Goal: Task Accomplishment & Management: Manage account settings

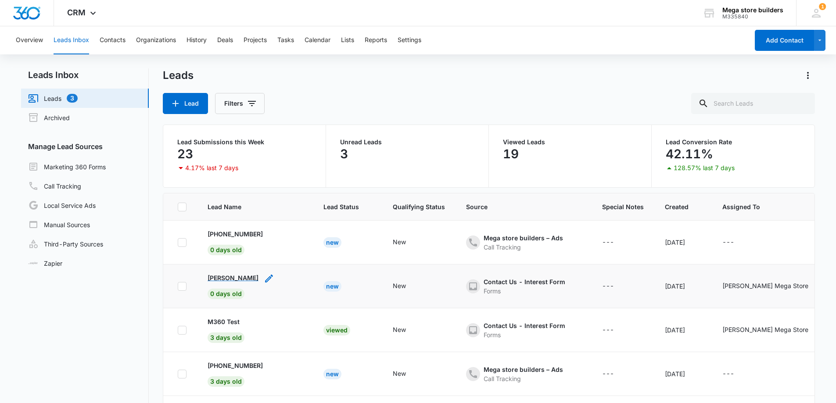
click at [222, 277] on p "[PERSON_NAME]" at bounding box center [233, 277] width 51 height 9
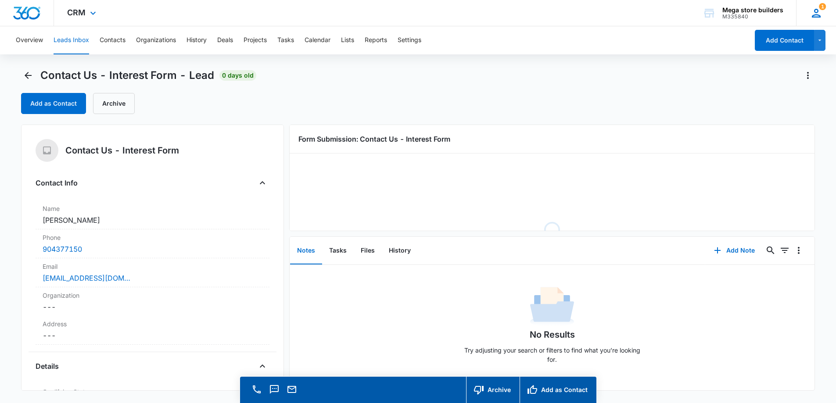
click at [816, 13] on icon at bounding box center [816, 13] width 9 height 9
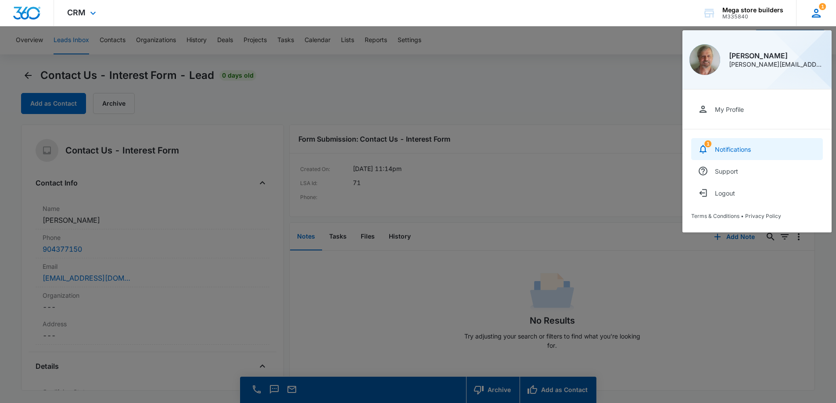
click at [737, 146] on div "Notifications" at bounding box center [733, 149] width 36 height 7
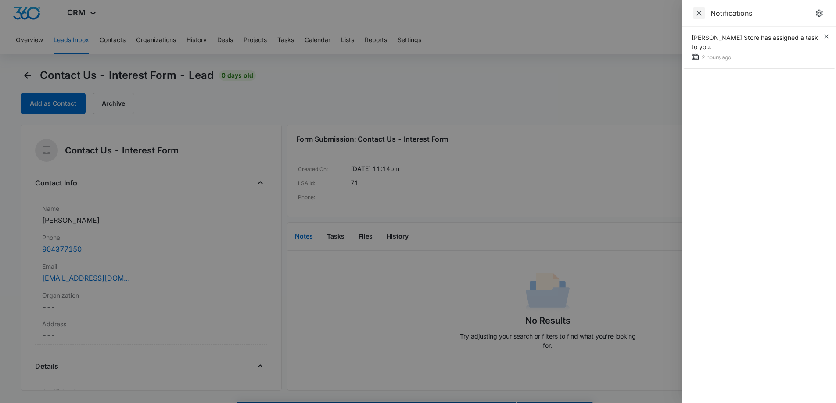
click at [699, 13] on icon "Close" at bounding box center [699, 13] width 5 height 5
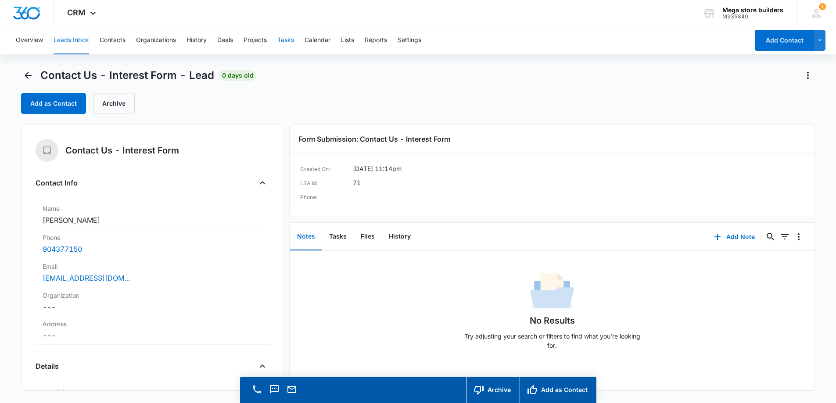
click at [288, 39] on button "Tasks" at bounding box center [285, 40] width 17 height 28
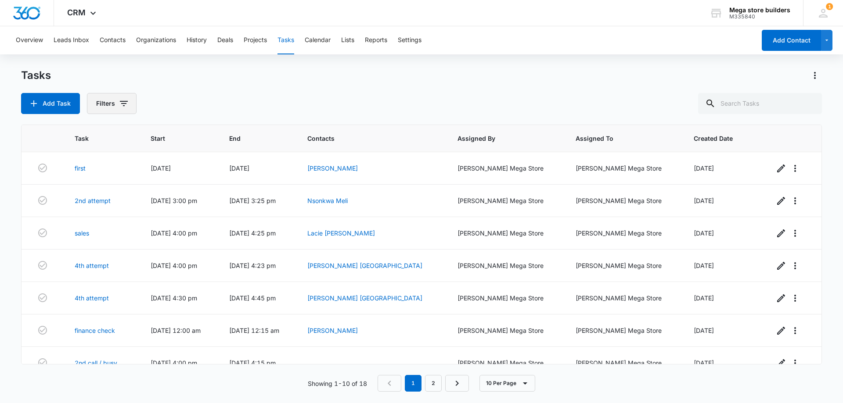
click at [129, 97] on button "Filters" at bounding box center [112, 103] width 50 height 21
click at [194, 158] on icon "Show Assigned To filters" at bounding box center [191, 158] width 11 height 11
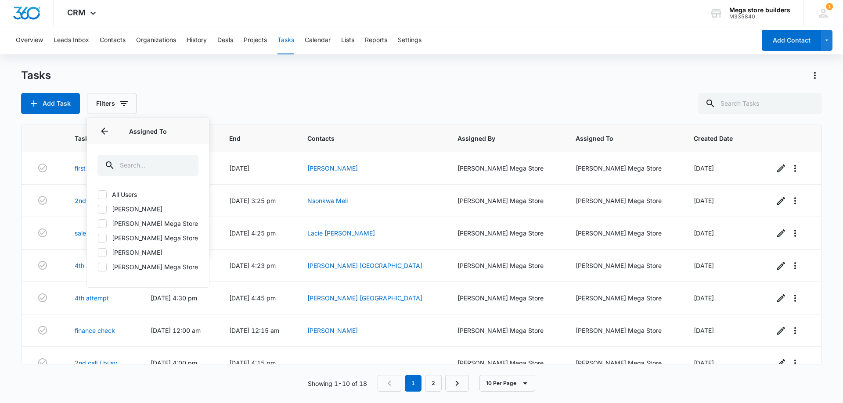
click at [137, 253] on label "[PERSON_NAME]" at bounding box center [147, 252] width 101 height 9
click at [98, 253] on input "[PERSON_NAME]" at bounding box center [97, 252] width 0 height 0
checkbox input "true"
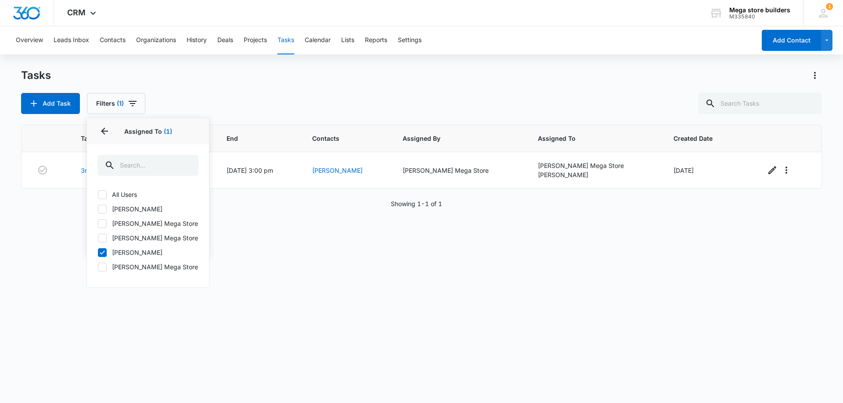
click at [341, 219] on div "Task Start End Contacts Assigned By Assigned To Created Date 3rd att [DATE] 2:2…" at bounding box center [421, 258] width 801 height 267
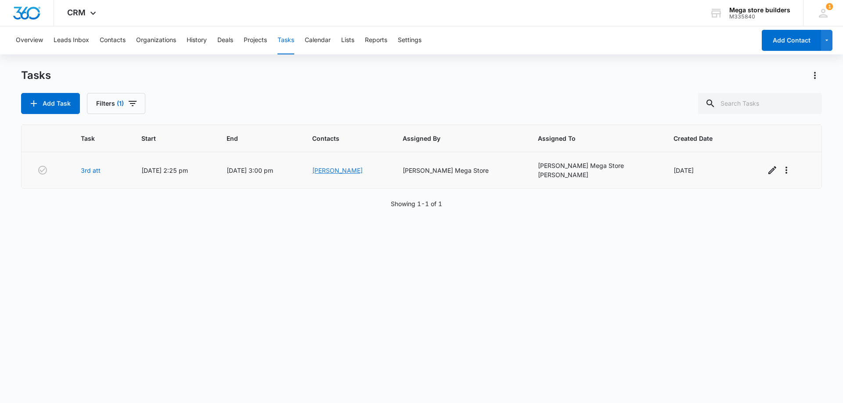
click at [363, 169] on link "[PERSON_NAME]" at bounding box center [337, 170] width 50 height 7
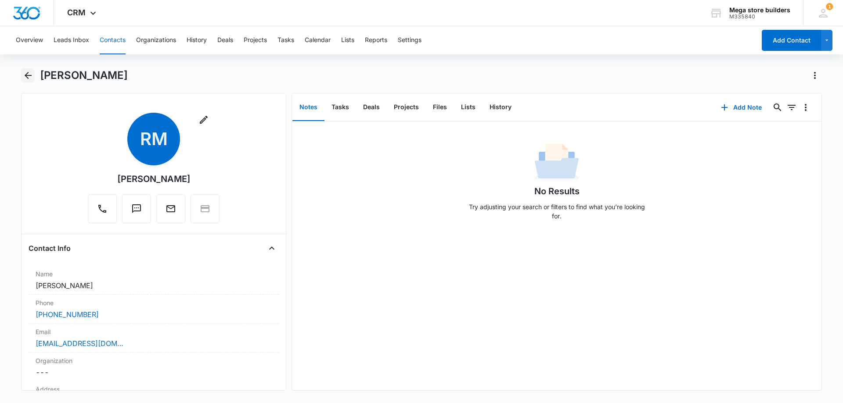
click at [29, 76] on icon "Back" at bounding box center [28, 75] width 11 height 11
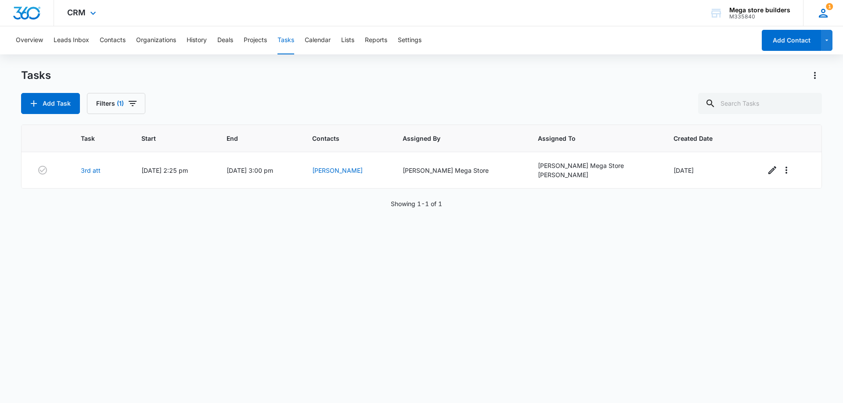
click at [822, 13] on icon at bounding box center [822, 13] width 13 height 13
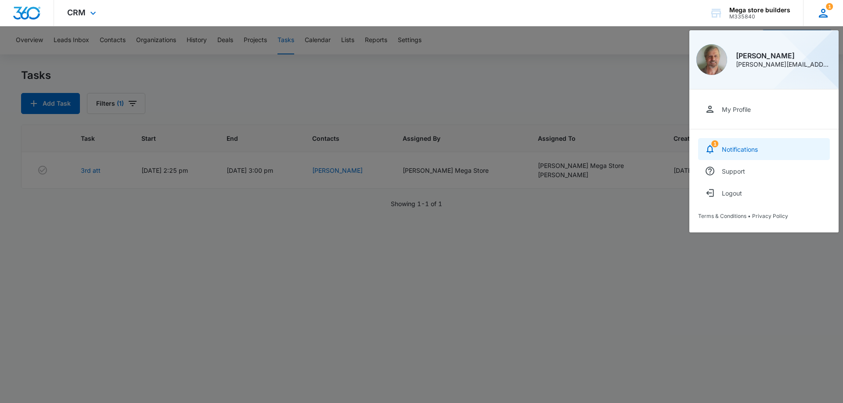
click at [750, 148] on div "Notifications" at bounding box center [740, 149] width 36 height 7
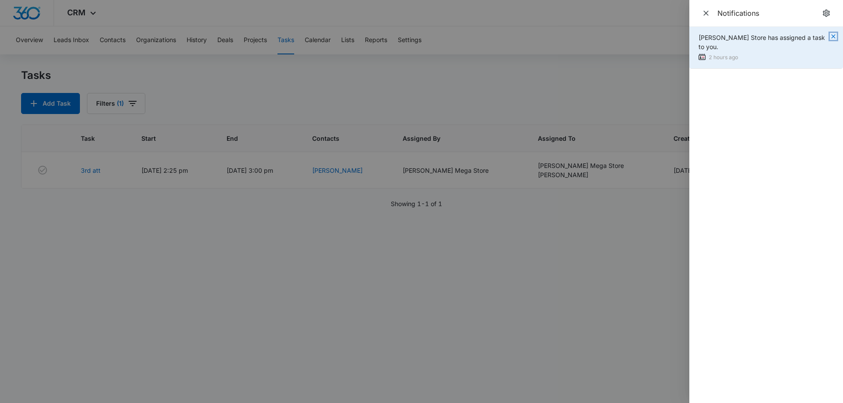
click at [834, 33] on icon "button" at bounding box center [833, 36] width 7 height 7
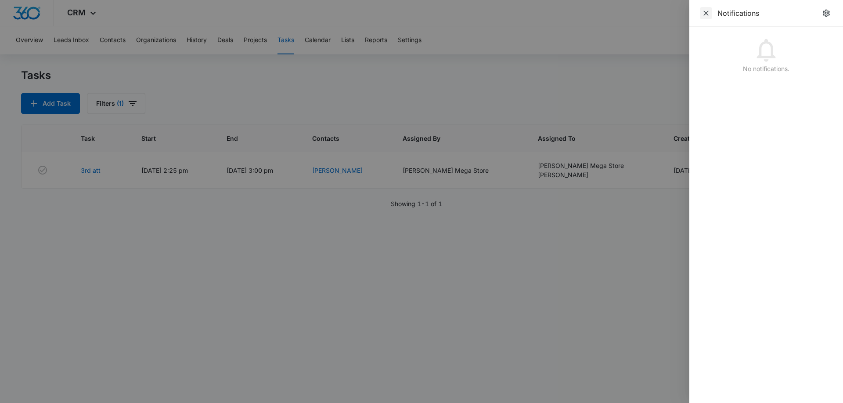
click at [708, 12] on icon "Close" at bounding box center [705, 13] width 5 height 5
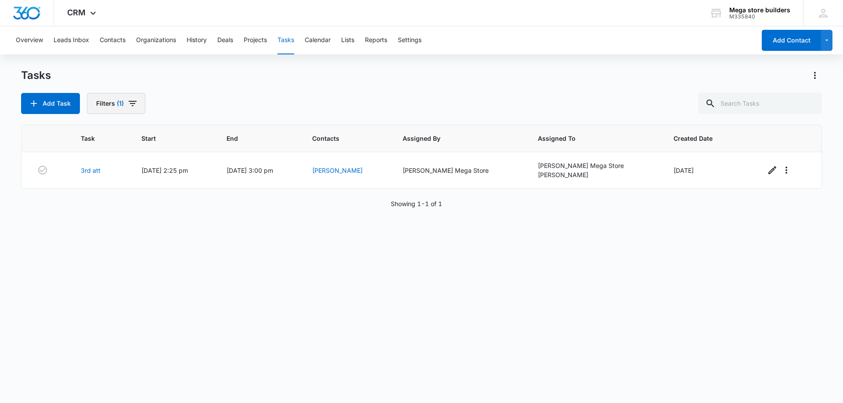
click at [135, 102] on icon "button" at bounding box center [133, 103] width 8 height 5
click at [353, 75] on div "Tasks" at bounding box center [421, 75] width 801 height 14
click at [93, 170] on link "3rd att" at bounding box center [91, 170] width 20 height 9
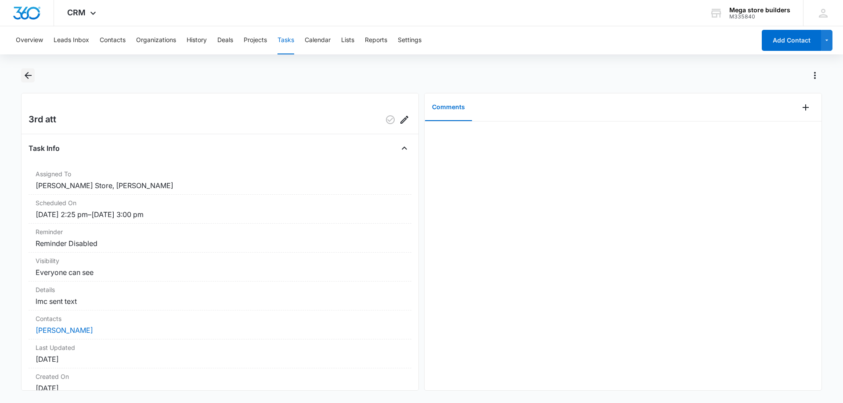
click at [29, 72] on icon "Back" at bounding box center [28, 75] width 11 height 11
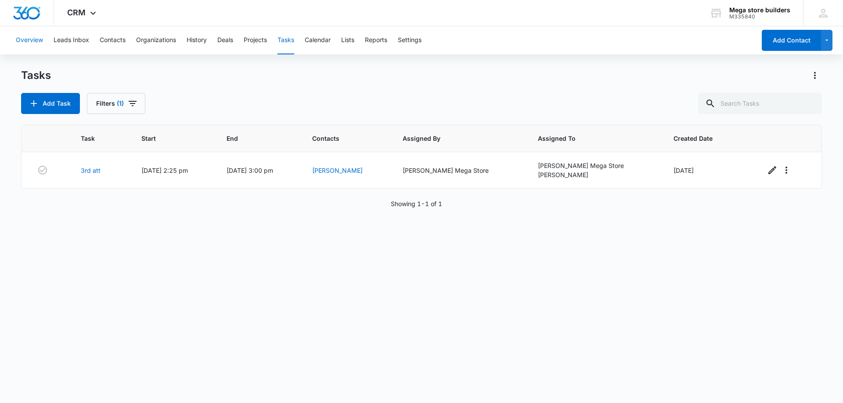
click at [29, 36] on button "Overview" at bounding box center [29, 40] width 27 height 28
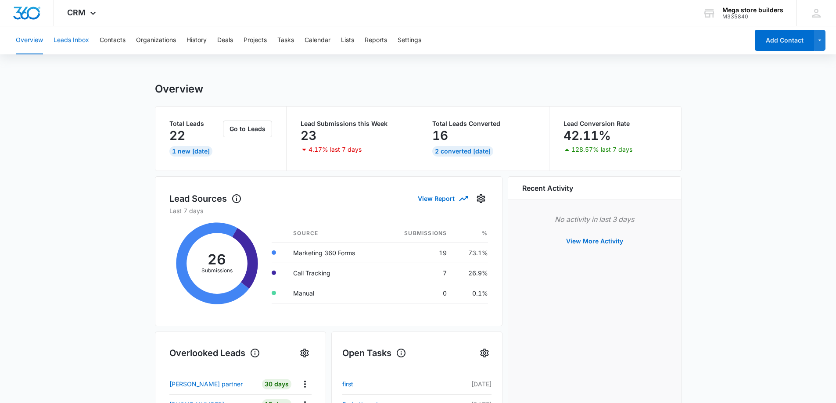
click at [74, 40] on button "Leads Inbox" at bounding box center [72, 40] width 36 height 28
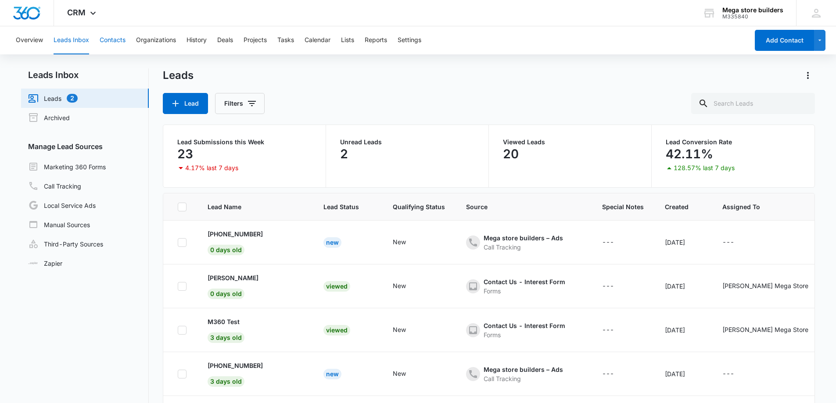
click at [111, 40] on button "Contacts" at bounding box center [113, 40] width 26 height 28
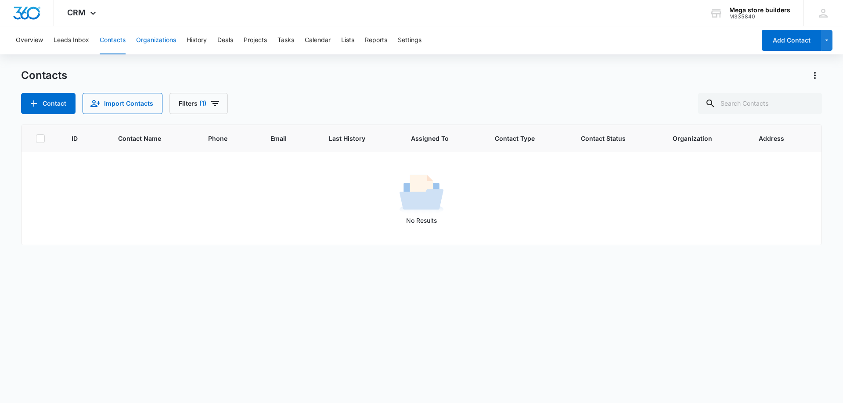
click at [161, 37] on button "Organizations" at bounding box center [156, 40] width 40 height 28
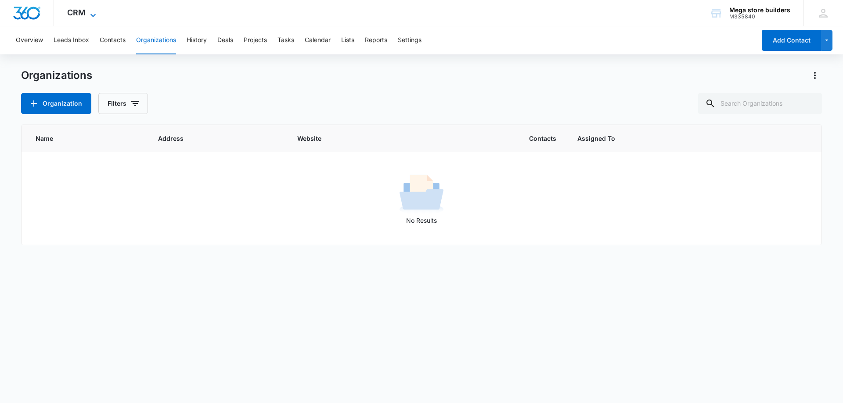
click at [91, 12] on icon at bounding box center [93, 15] width 11 height 11
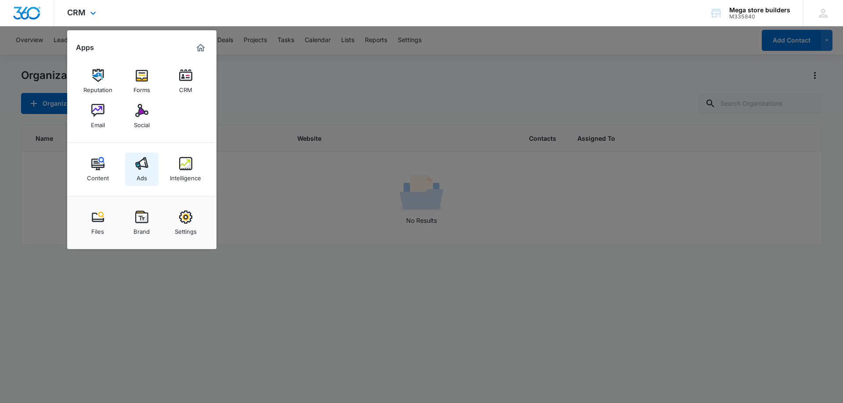
click at [145, 165] on img at bounding box center [141, 163] width 13 height 13
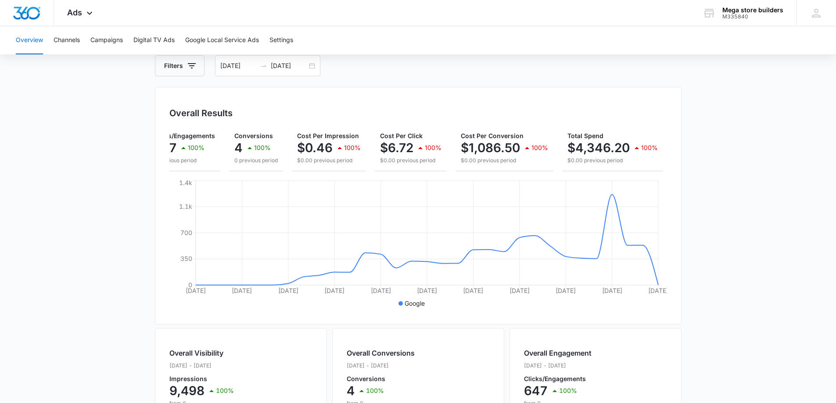
scroll to position [44, 0]
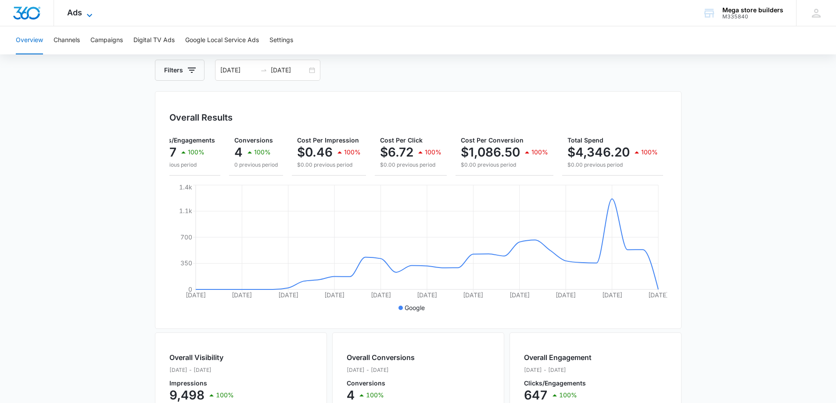
click at [89, 14] on icon at bounding box center [89, 15] width 11 height 11
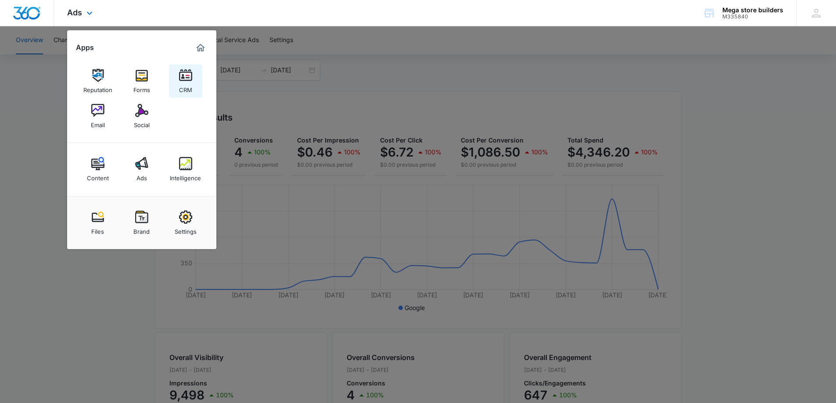
click at [183, 73] on img at bounding box center [185, 75] width 13 height 13
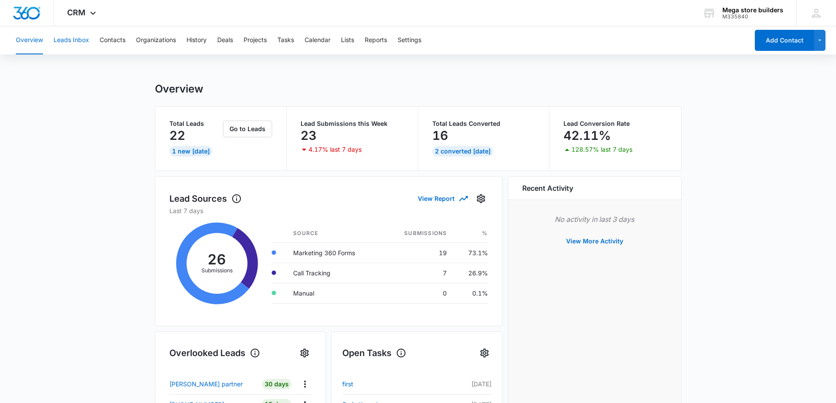
click at [77, 40] on button "Leads Inbox" at bounding box center [72, 40] width 36 height 28
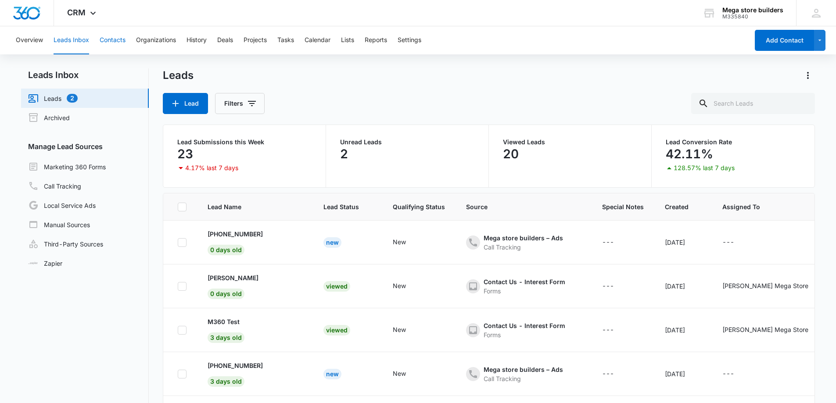
click at [118, 39] on button "Contacts" at bounding box center [113, 40] width 26 height 28
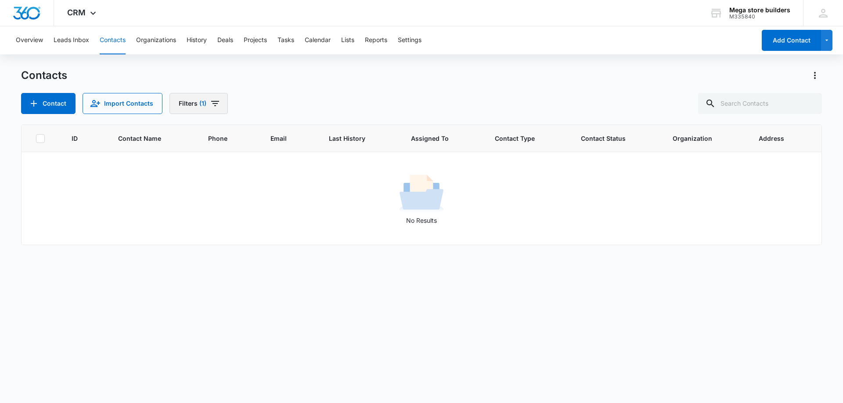
click at [204, 99] on button "Filters (1)" at bounding box center [198, 103] width 58 height 21
click at [272, 132] on icon "Show Assigned To filters" at bounding box center [273, 135] width 11 height 11
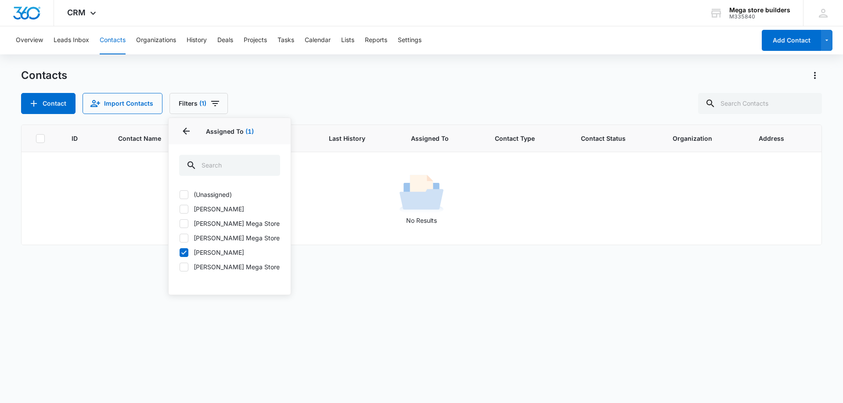
click at [184, 252] on icon at bounding box center [184, 253] width 8 height 8
click at [180, 252] on input "[PERSON_NAME]" at bounding box center [179, 252] width 0 height 0
checkbox input "false"
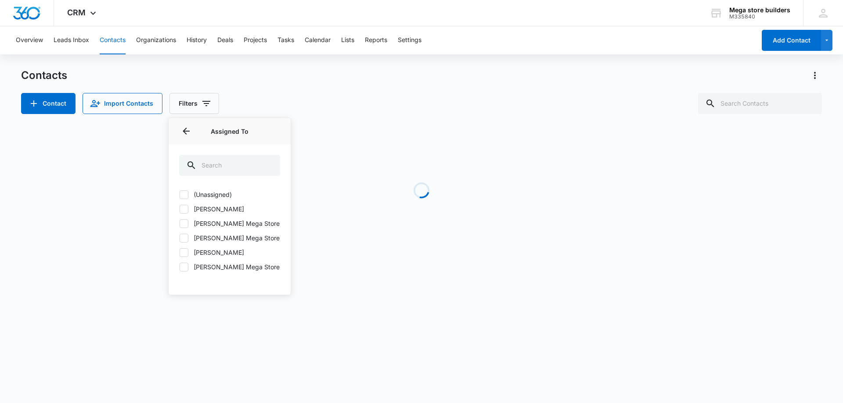
click at [183, 225] on icon at bounding box center [183, 224] width 5 height 4
click at [180, 224] on input "[PERSON_NAME] Mega Store" at bounding box center [179, 223] width 0 height 0
checkbox input "true"
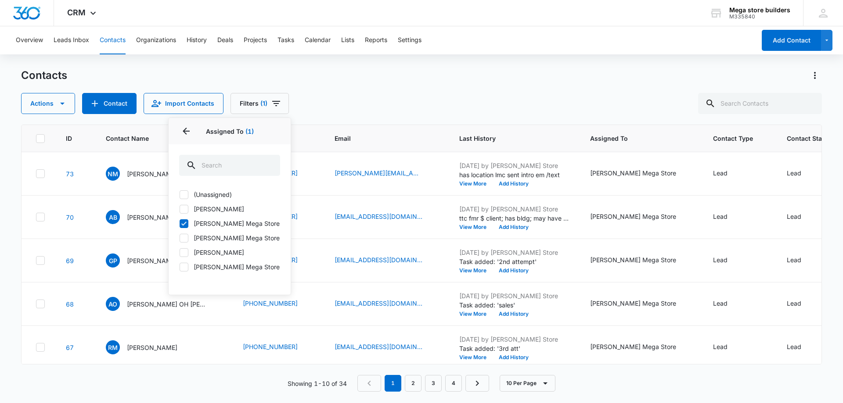
click at [408, 70] on div "Contacts" at bounding box center [421, 75] width 801 height 14
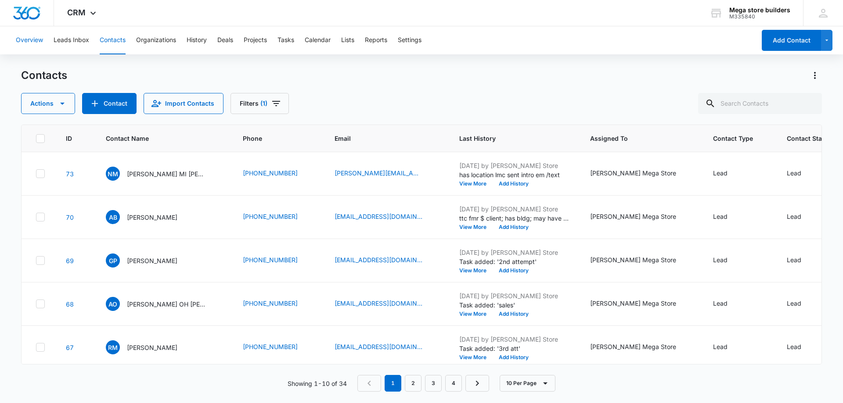
drag, startPoint x: 29, startPoint y: 42, endPoint x: 108, endPoint y: 87, distance: 90.6
click at [28, 44] on button "Overview" at bounding box center [29, 40] width 27 height 28
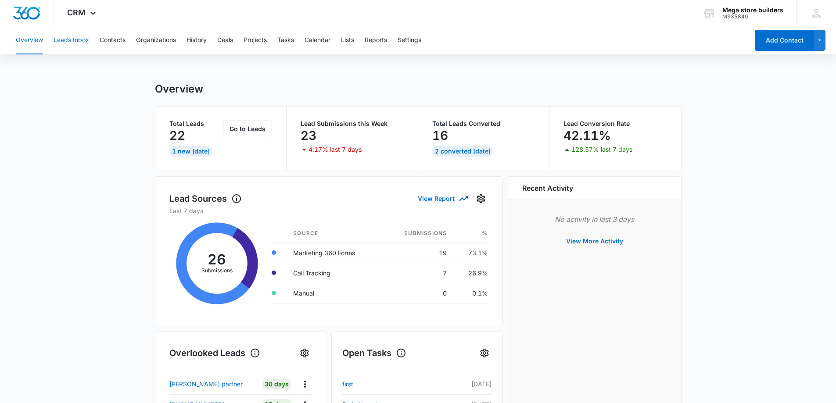
click at [70, 41] on button "Leads Inbox" at bounding box center [72, 40] width 36 height 28
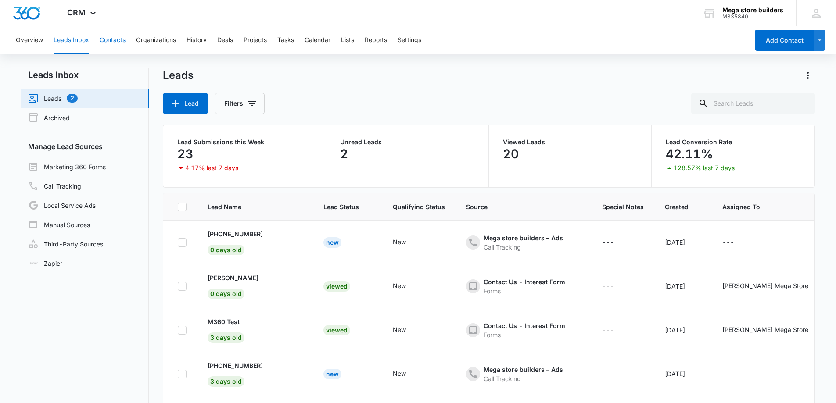
click at [110, 39] on button "Contacts" at bounding box center [113, 40] width 26 height 28
